Goal: Task Accomplishment & Management: Use online tool/utility

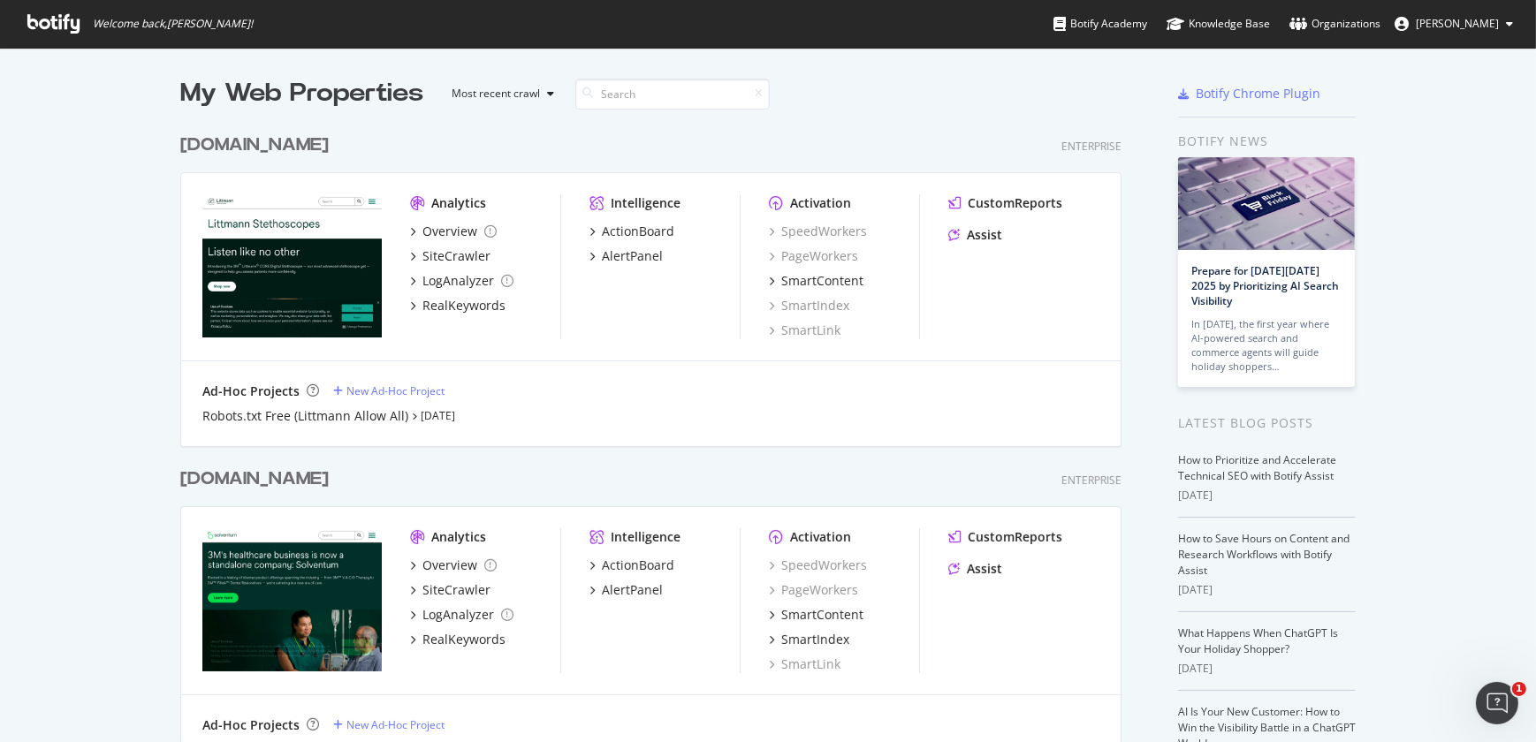
click at [232, 148] on div "[DOMAIN_NAME]" at bounding box center [254, 146] width 148 height 26
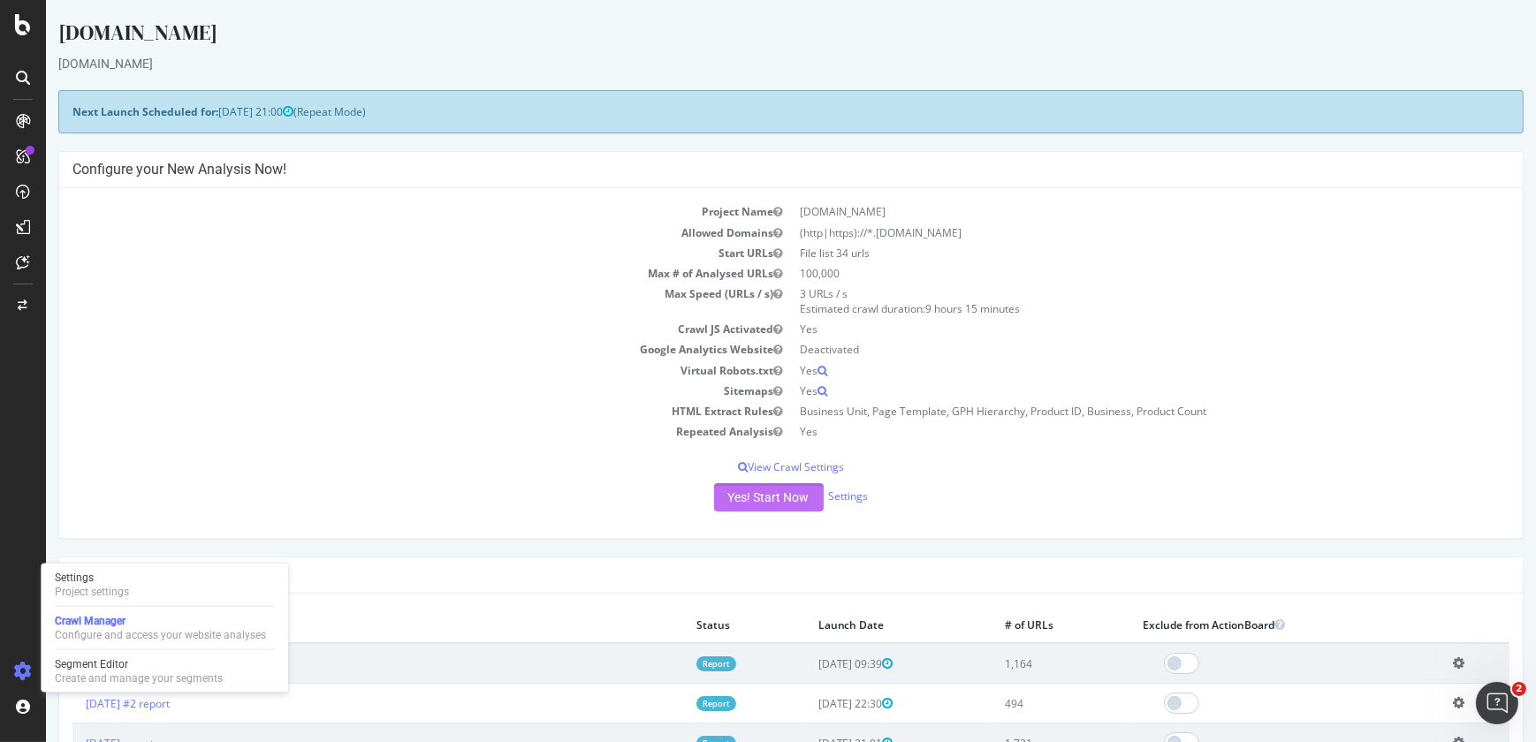
click at [742, 501] on button "Yes! Start Now" at bounding box center [769, 497] width 110 height 28
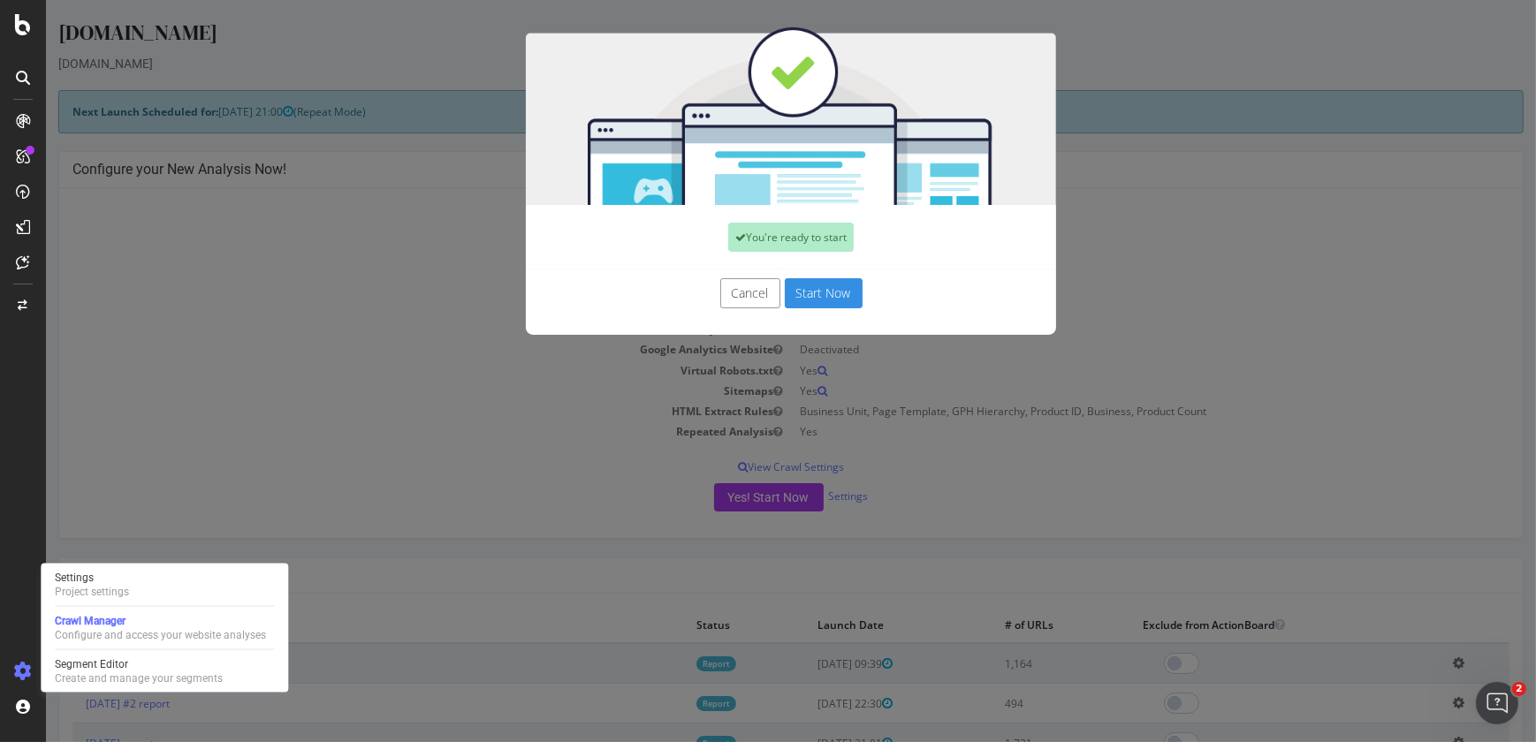
click at [820, 292] on button "Start Now" at bounding box center [824, 293] width 78 height 30
